Goal: Information Seeking & Learning: Learn about a topic

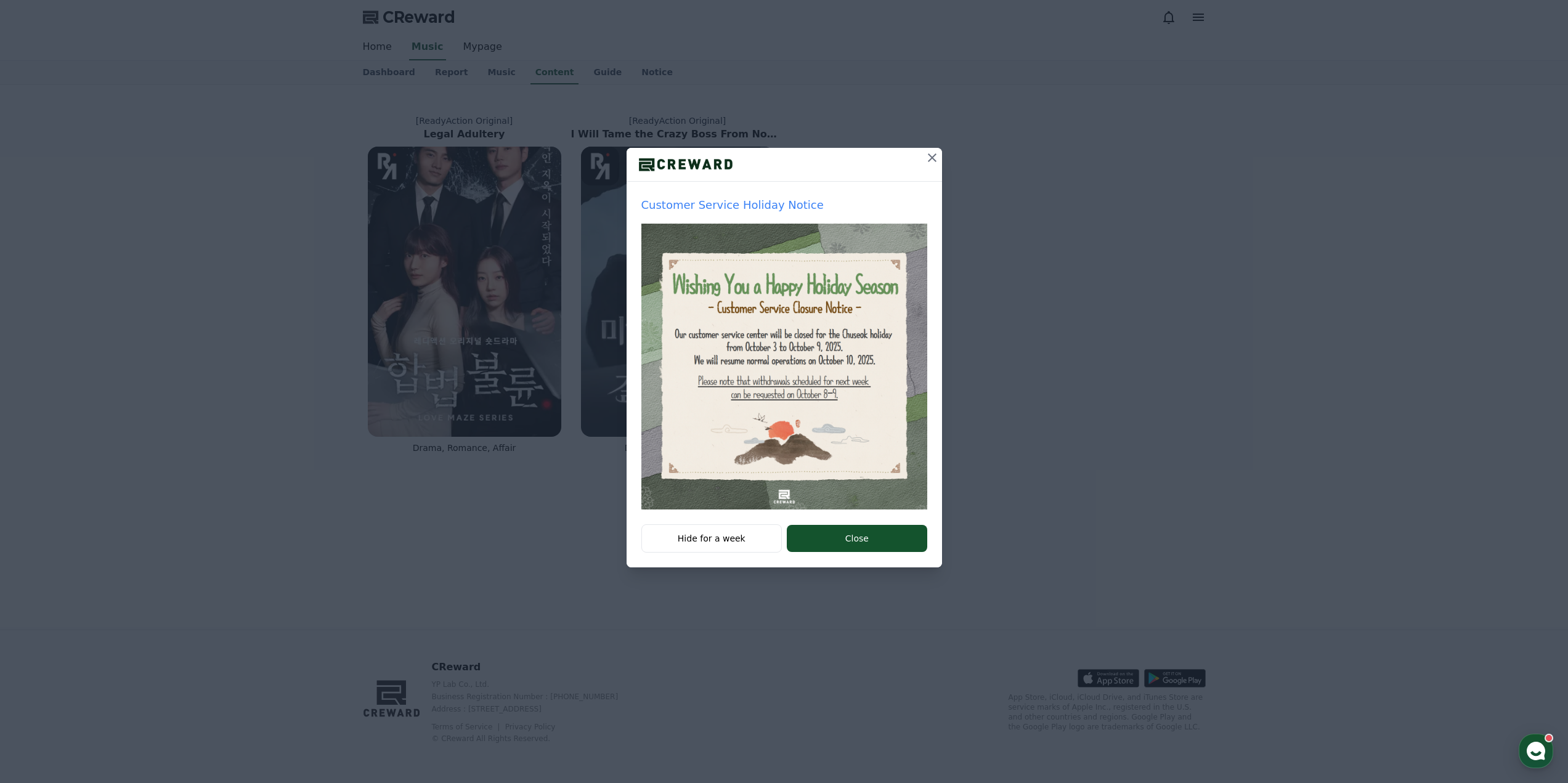
click at [932, 161] on icon at bounding box center [932, 158] width 15 height 15
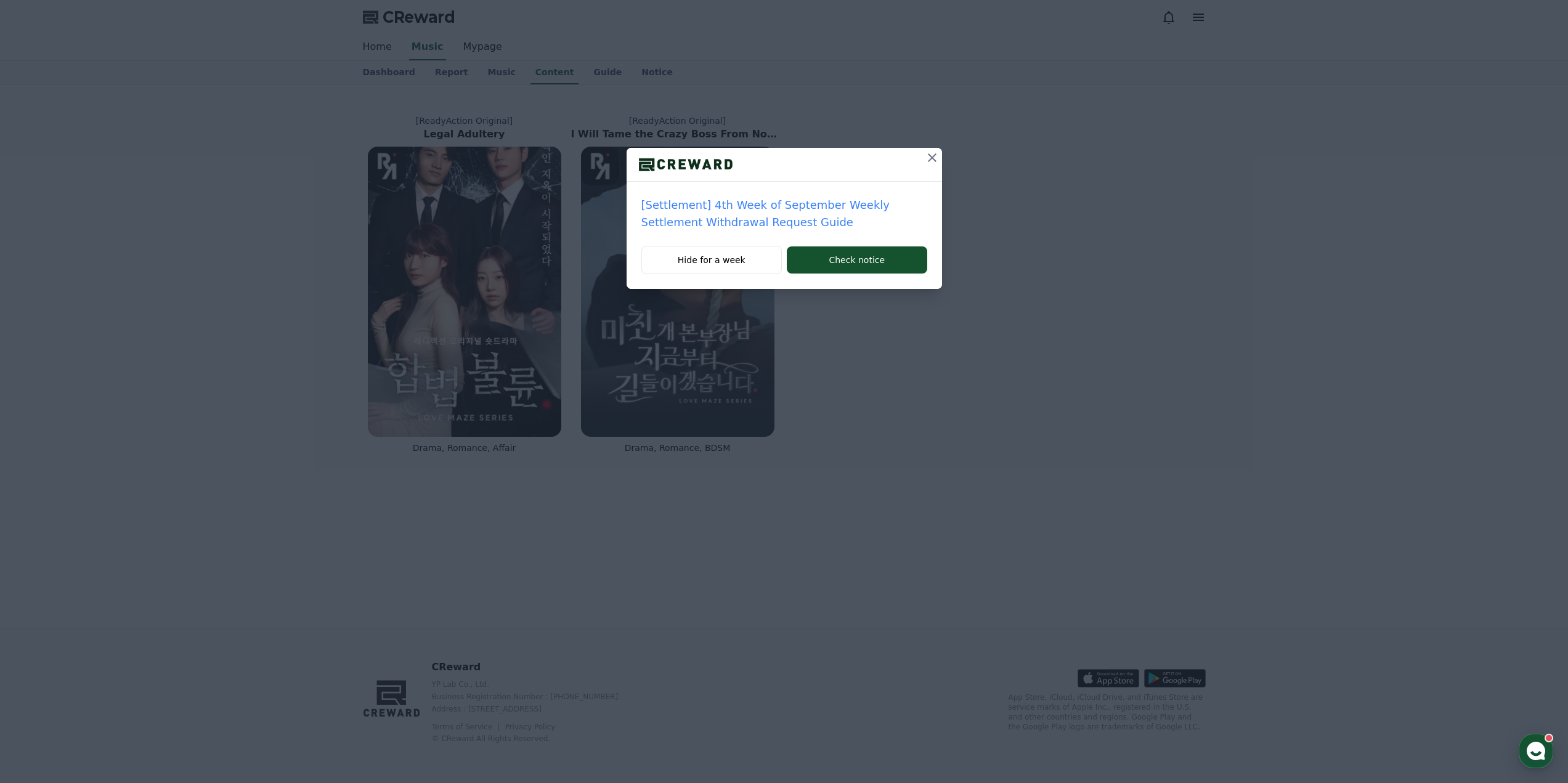
click at [929, 159] on icon at bounding box center [932, 158] width 15 height 15
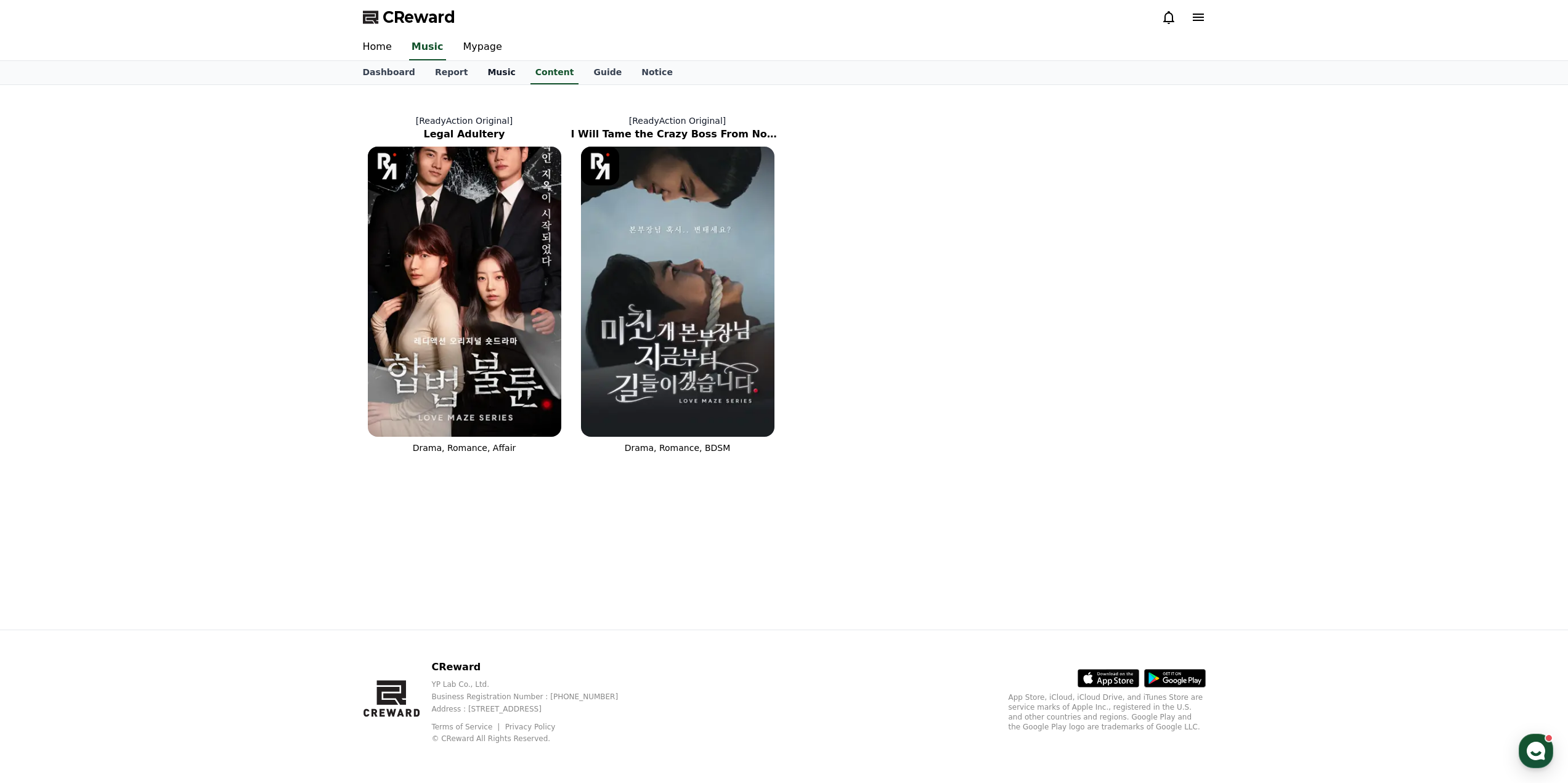
click at [478, 75] on link "Music" at bounding box center [501, 72] width 48 height 23
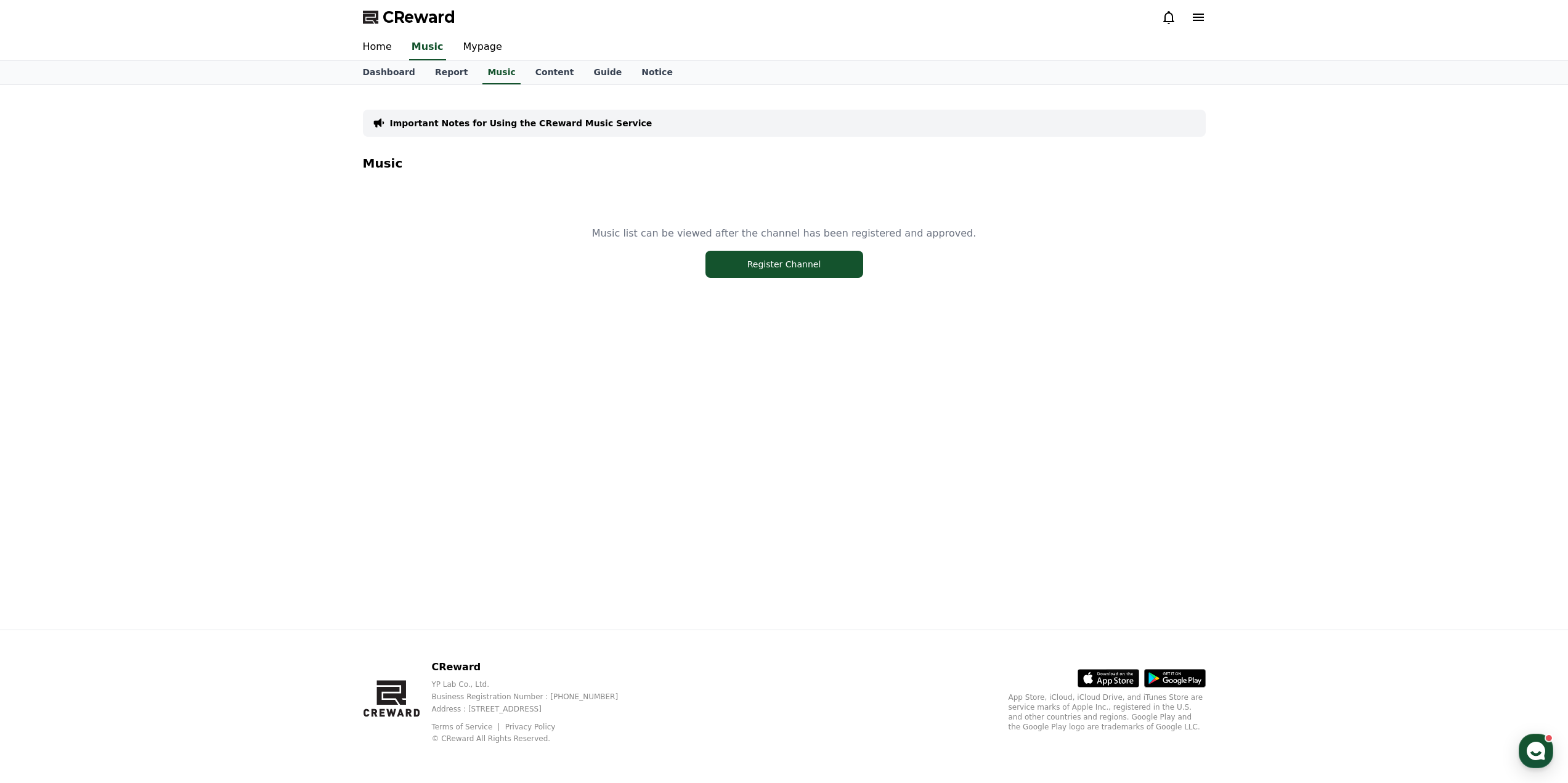
click at [1161, 14] on icon at bounding box center [1169, 17] width 15 height 15
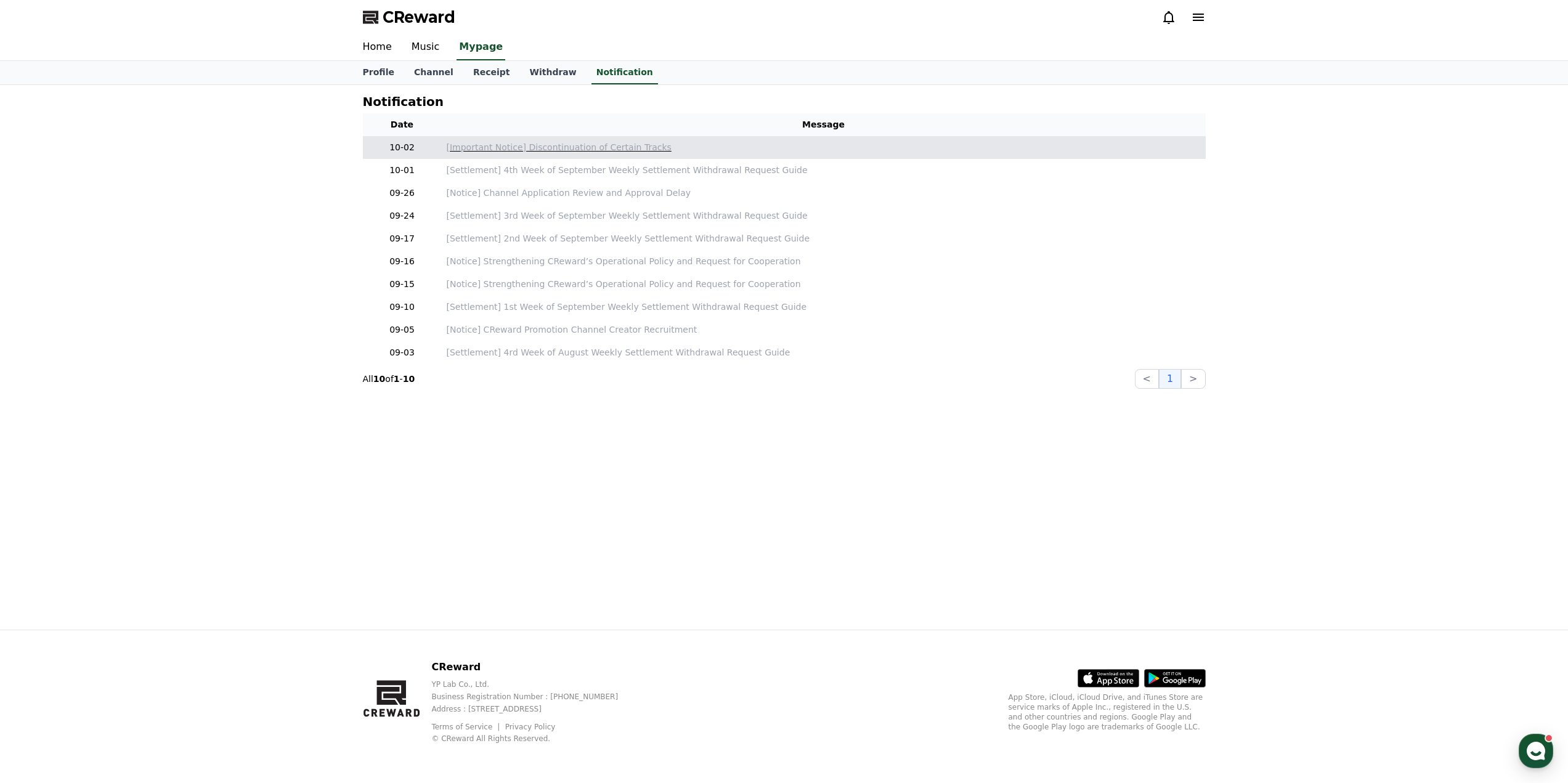
click at [583, 148] on p "[Important Notice] Discontinuation of Certain Tracks" at bounding box center [823, 148] width 754 height 13
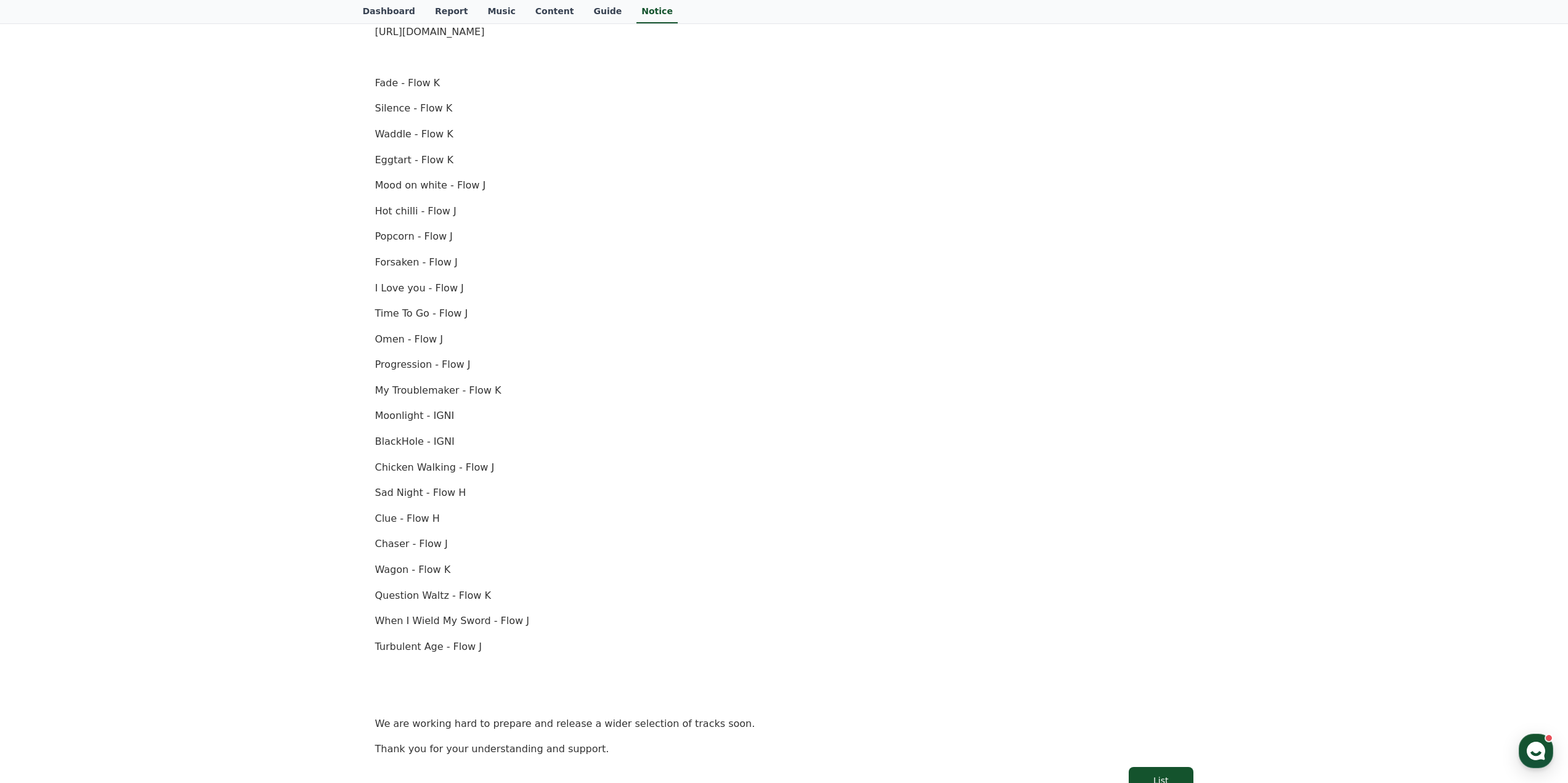
scroll to position [369, 0]
drag, startPoint x: 443, startPoint y: 344, endPoint x: 410, endPoint y: 342, distance: 33.1
click at [410, 342] on p "Omen - Flow J" at bounding box center [784, 338] width 818 height 16
copy p "Flow J"
drag, startPoint x: 513, startPoint y: 360, endPoint x: 472, endPoint y: 319, distance: 58.0
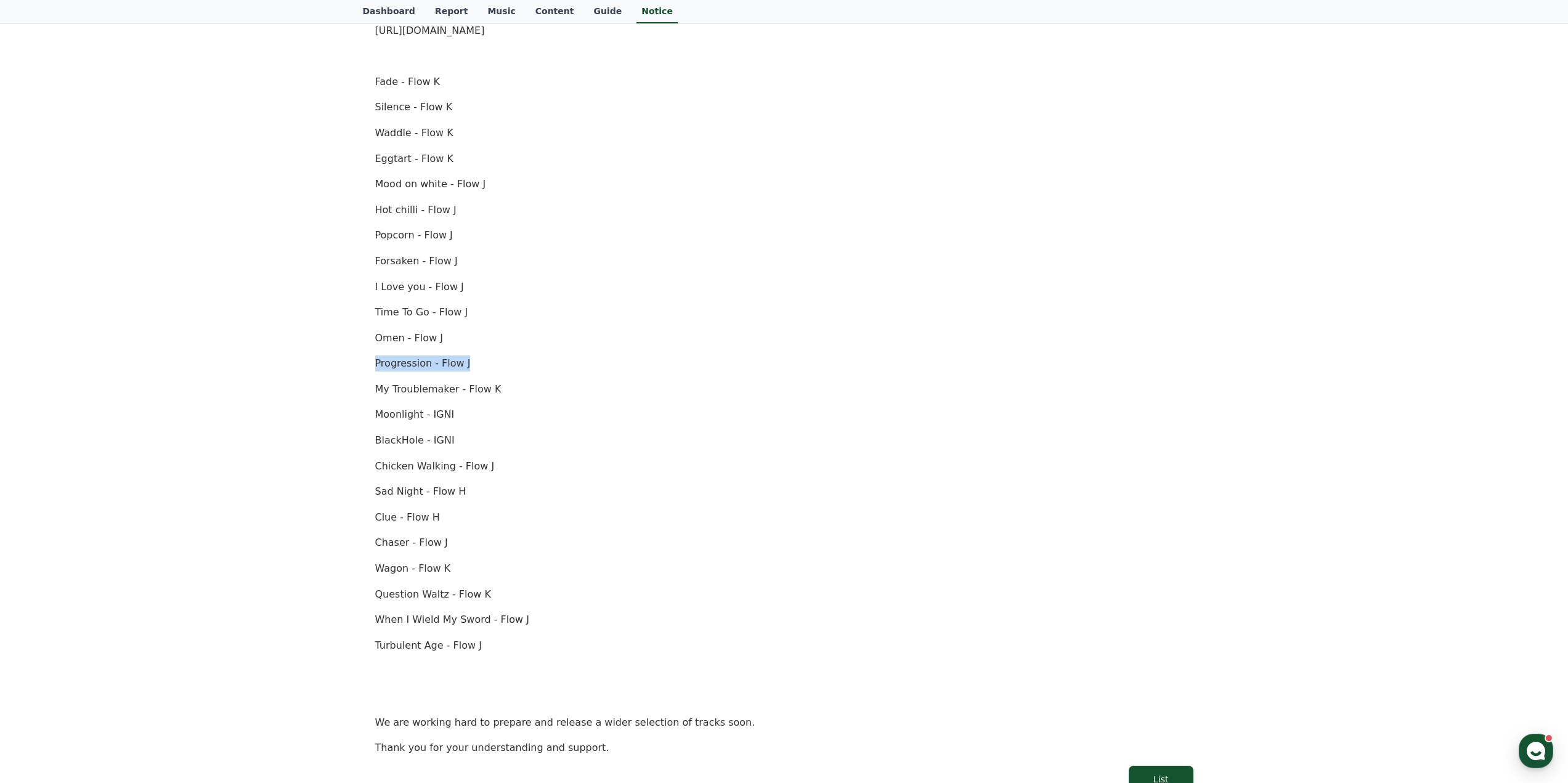
click at [358, 365] on div "Notice FAQ [Important Notice] Discontinuation of Certain Tracks Creation Date: …" at bounding box center [784, 265] width 853 height 1089
copy p "Progression - Flow J"
click at [468, 139] on p "Waddle - Flow K" at bounding box center [784, 133] width 818 height 16
drag, startPoint x: 453, startPoint y: 107, endPoint x: 417, endPoint y: 108, distance: 36.0
click at [417, 108] on p "Silence - Flow K" at bounding box center [784, 107] width 818 height 16
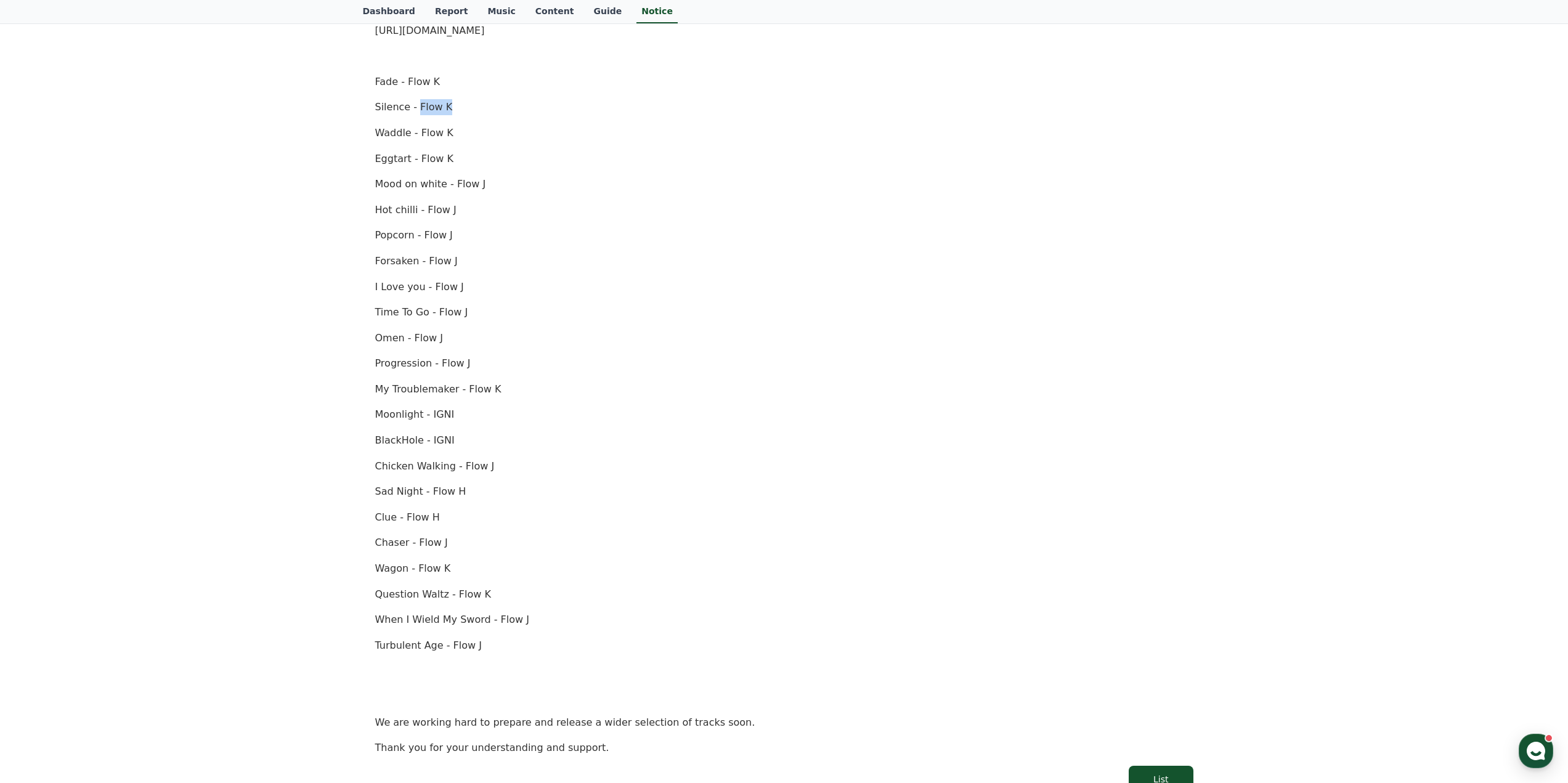
copy p "Flow K"
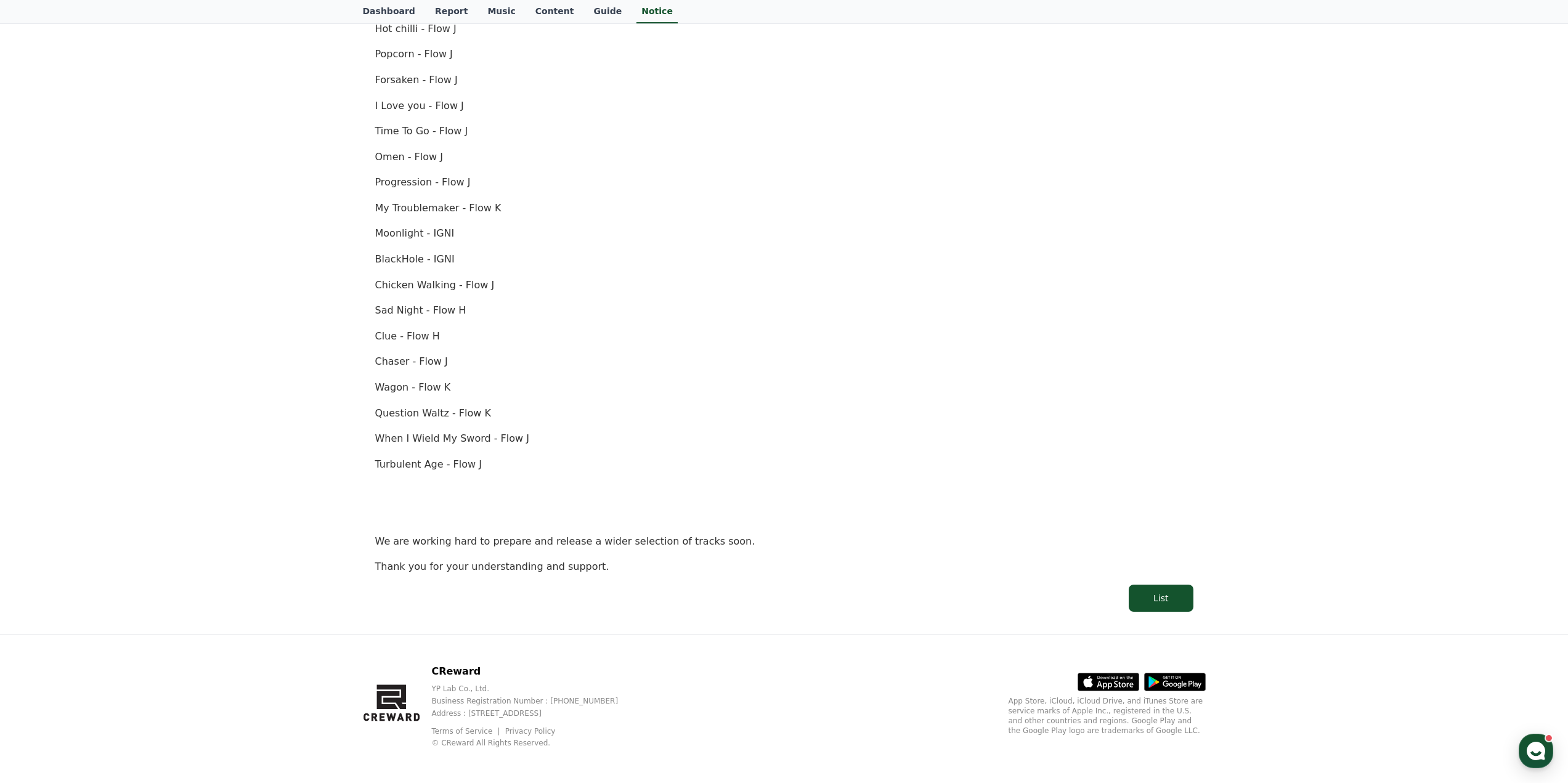
scroll to position [555, 0]
click at [1199, 597] on div "[Important Notice] Discontinuation of Certain Tracks Creation Date: [DATE] Hell…" at bounding box center [784, 107] width 833 height 1015
click at [1144, 594] on button "List" at bounding box center [1161, 594] width 64 height 27
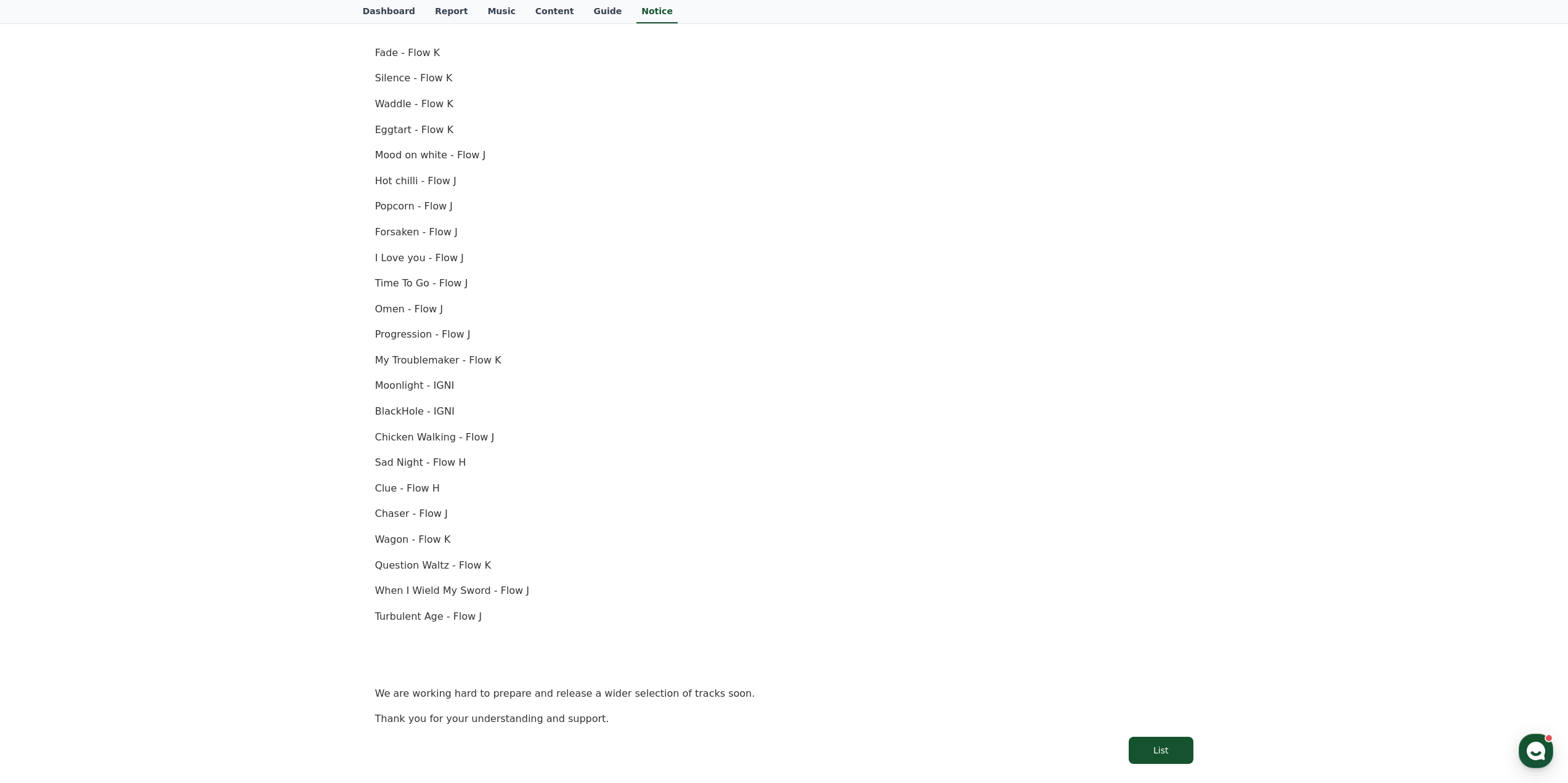
scroll to position [249, 0]
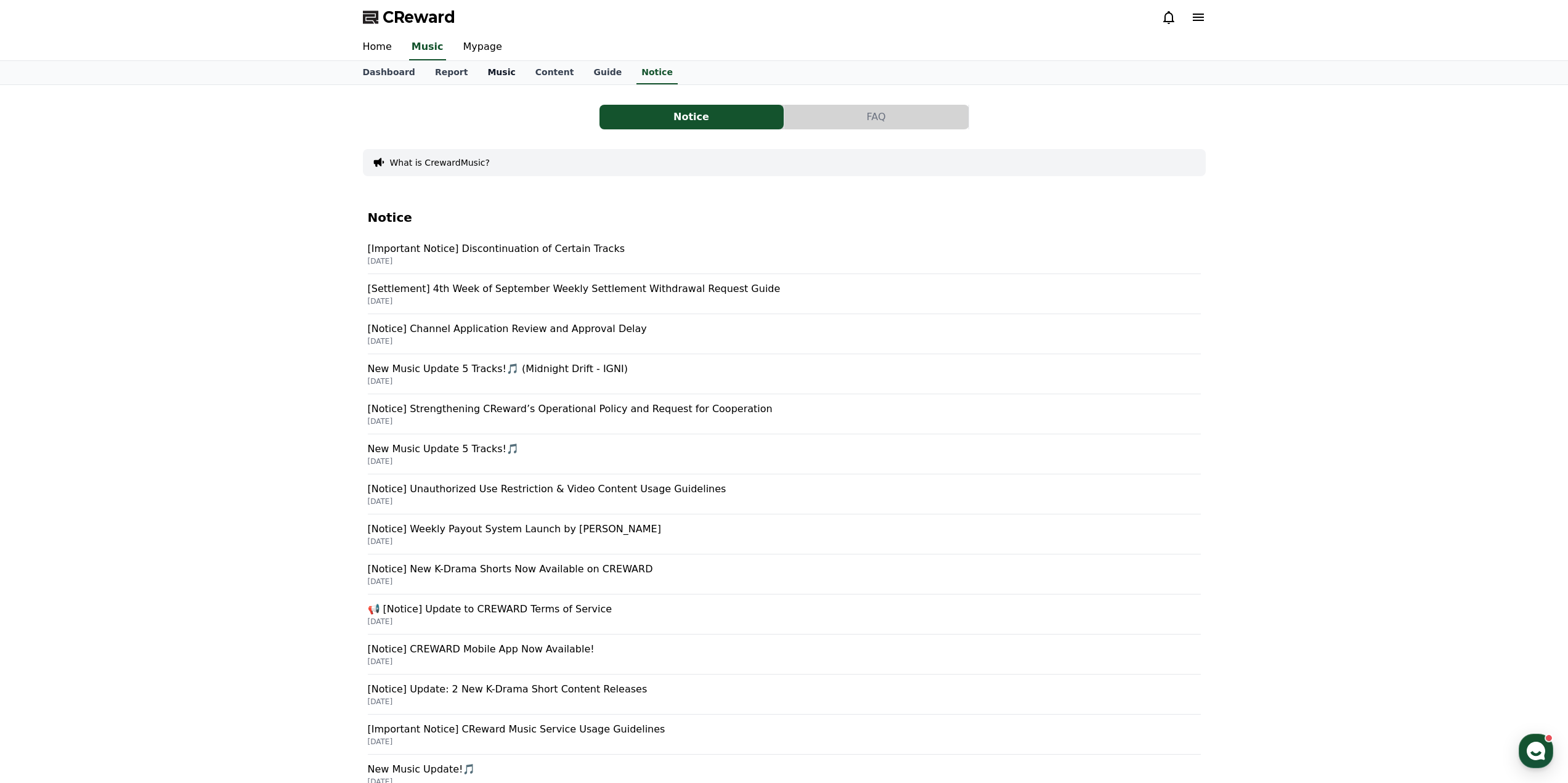
click at [502, 72] on link "Music" at bounding box center [501, 72] width 48 height 23
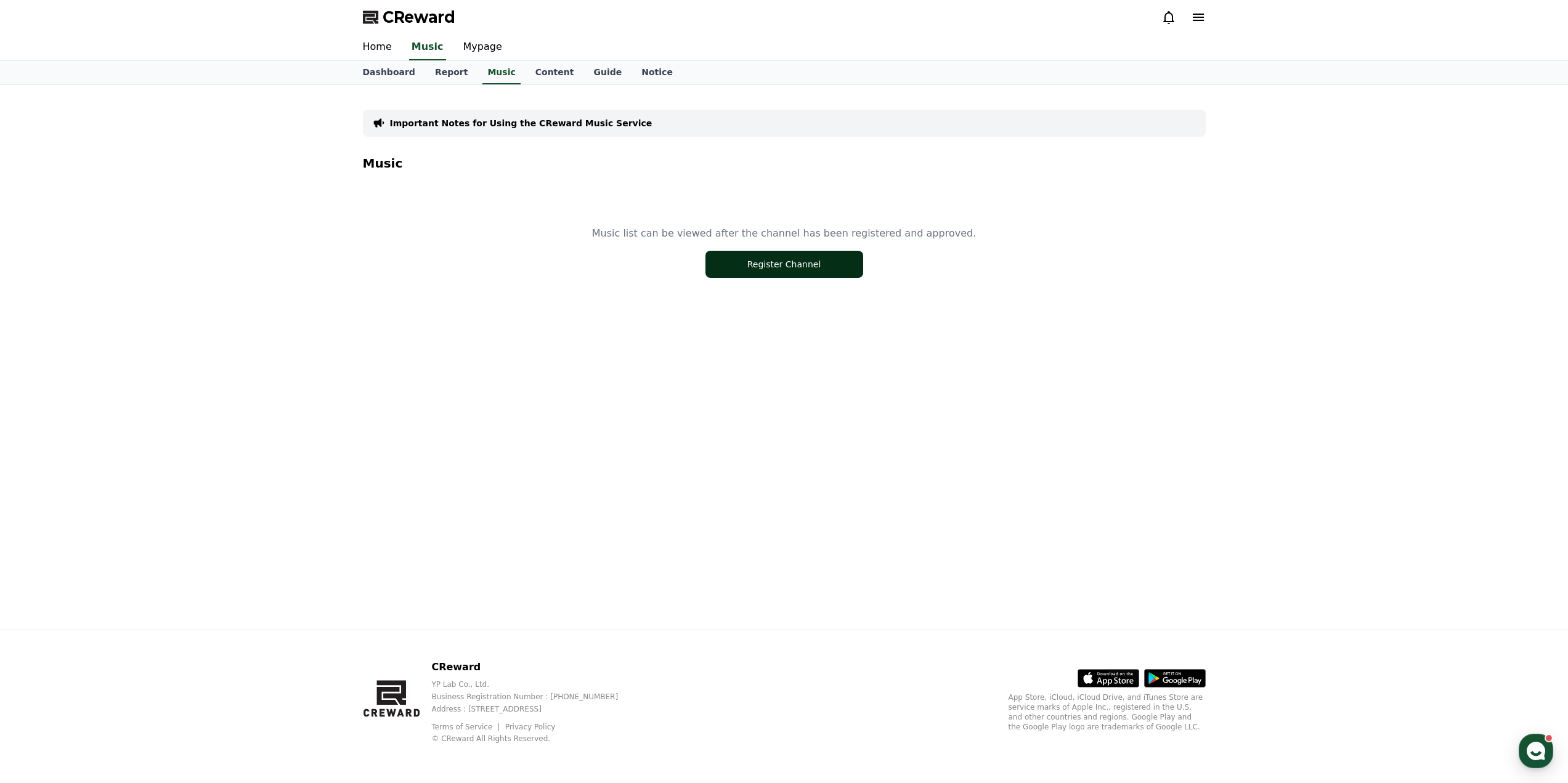
click at [775, 259] on button "Register Channel" at bounding box center [785, 264] width 158 height 27
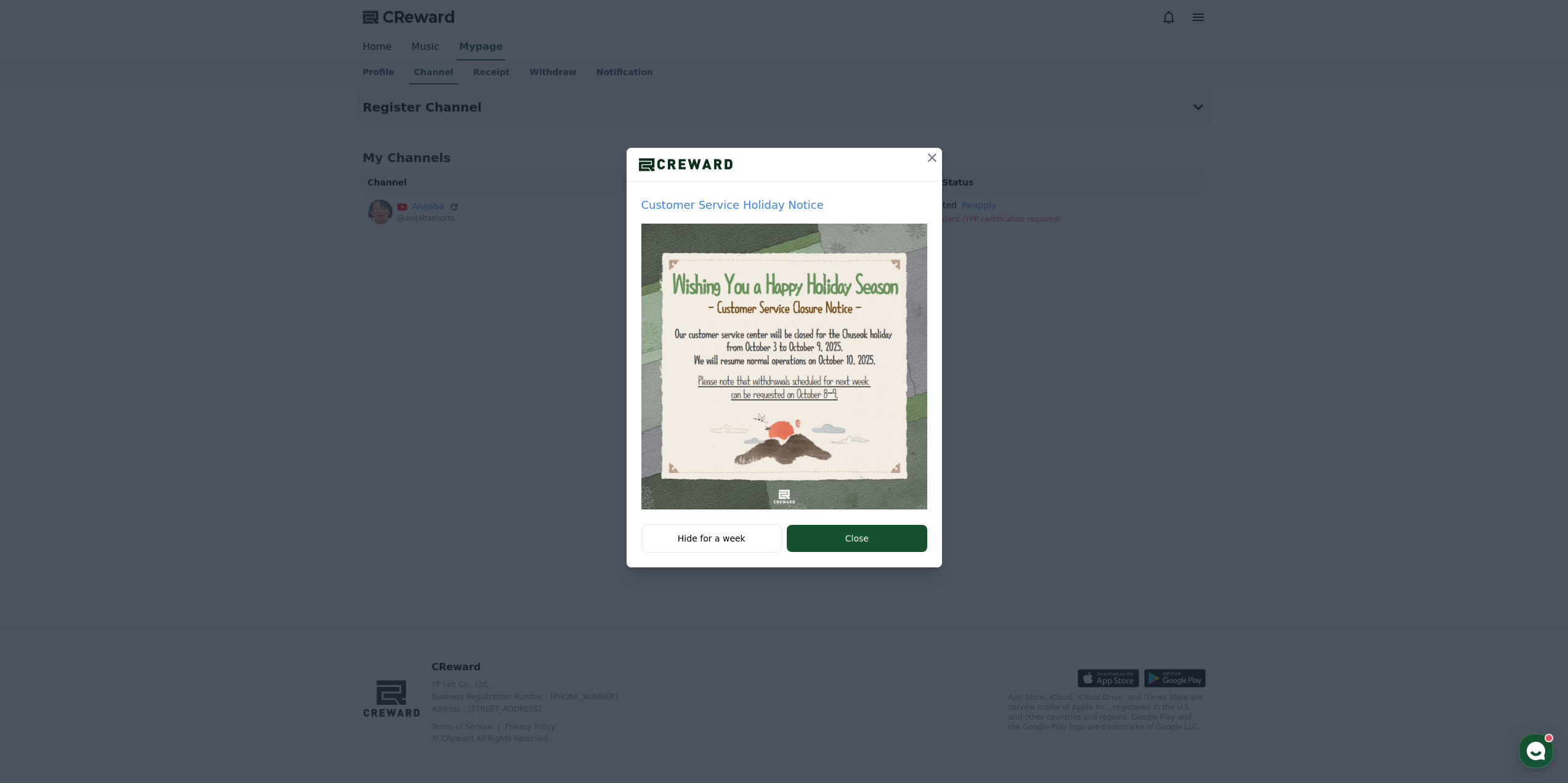
click at [755, 205] on p "Customer Service Holiday Notice" at bounding box center [784, 205] width 286 height 18
click at [933, 151] on icon at bounding box center [932, 158] width 15 height 15
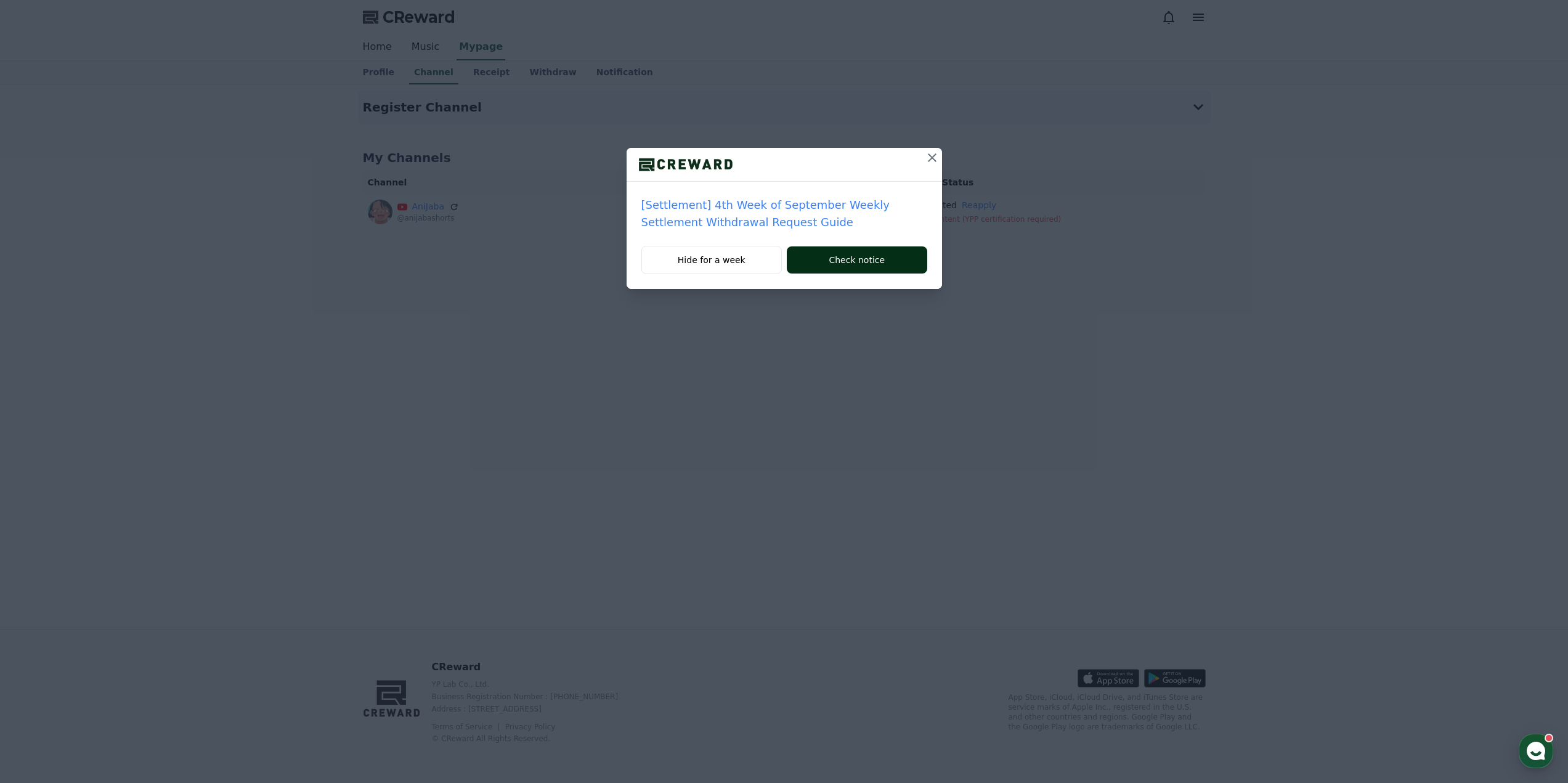
click at [865, 258] on button "Check notice" at bounding box center [856, 260] width 140 height 27
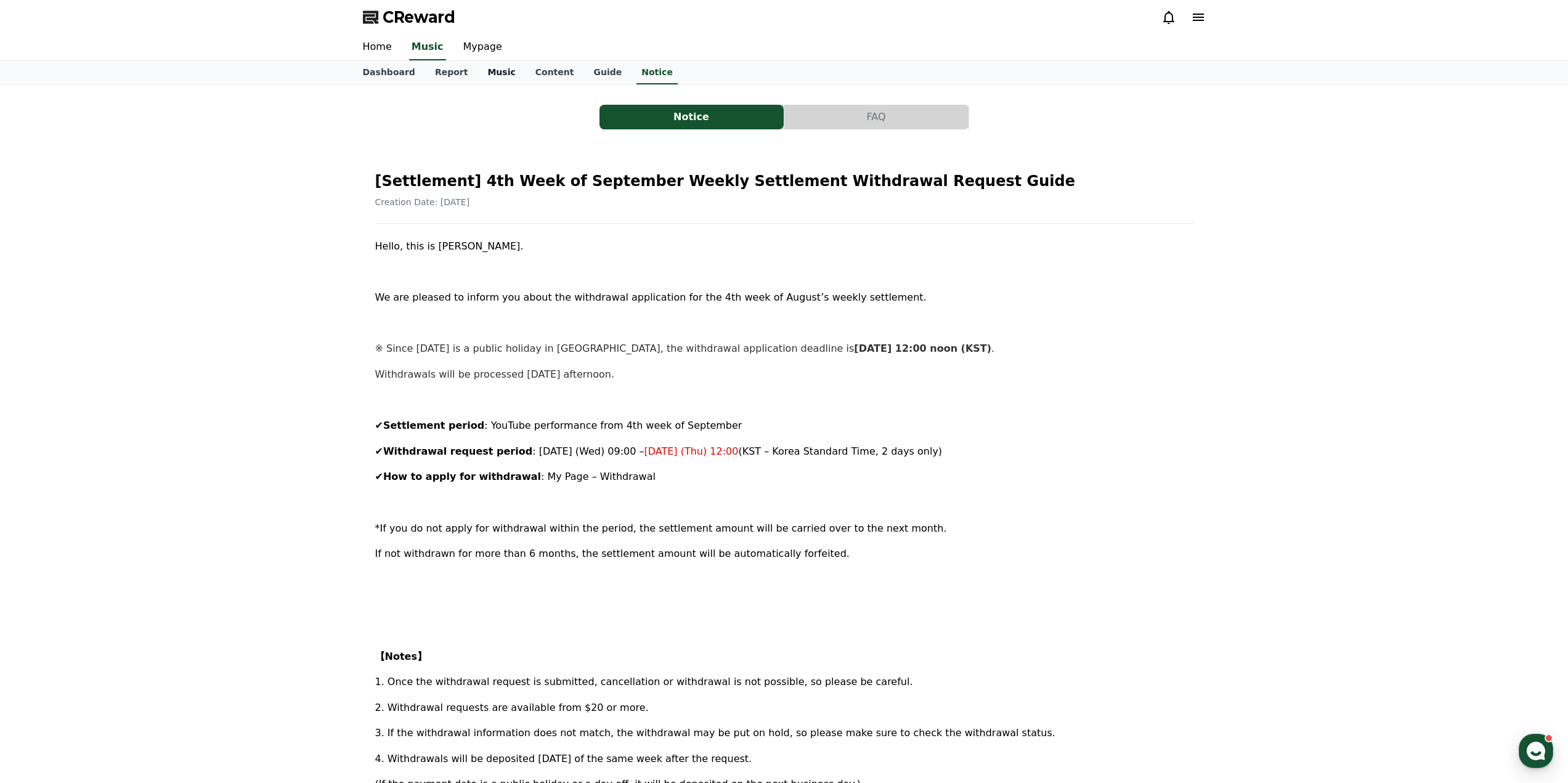
click at [481, 76] on link "Music" at bounding box center [501, 72] width 48 height 23
